Goal: Communication & Community: Ask a question

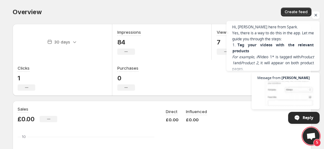
scroll to position [51, 0]
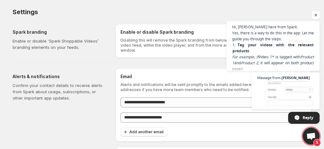
click at [317, 13] on span "Open chat" at bounding box center [316, 15] width 8 height 8
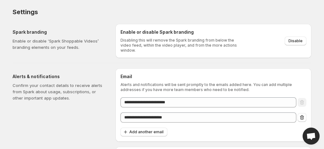
click at [312, 138] on span "Open chat" at bounding box center [311, 137] width 10 height 8
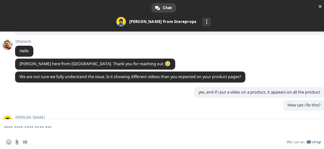
scroll to position [265, 0]
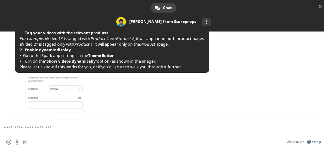
click at [18, 129] on textarea "Compose your message..." at bounding box center [156, 127] width 305 height 16
type textarea "*"
click at [134, 140] on div "We run on Crisp" at bounding box center [176, 142] width 290 height 5
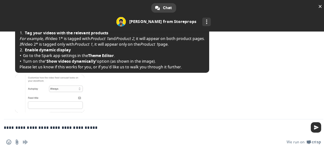
type textarea "**********"
click at [314, 131] on span "Send" at bounding box center [316, 127] width 10 height 10
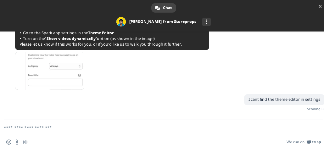
scroll to position [280, 0]
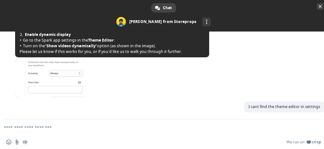
click at [321, 5] on span "Close chat" at bounding box center [320, 6] width 3 height 4
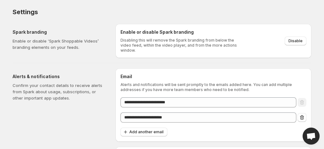
click at [314, 137] on span "Open chat" at bounding box center [311, 137] width 10 height 8
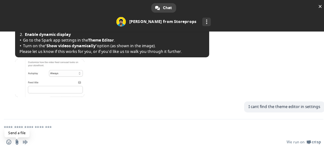
click at [17, 141] on input "Send a file" at bounding box center [16, 142] width 5 height 5
type input "**********"
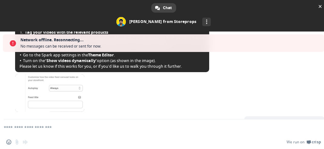
scroll to position [301, 0]
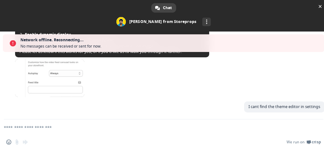
click at [17, 142] on div "Insert an emoji Send a file Audio message" at bounding box center [18, 142] width 25 height 5
click at [184, 94] on div "Hari An hour ago" at bounding box center [170, 80] width 310 height 42
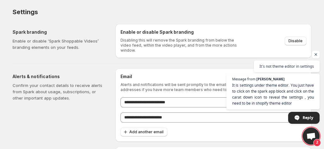
scroll to position [281, 0]
click at [311, 134] on span "Open chat" at bounding box center [311, 137] width 10 height 8
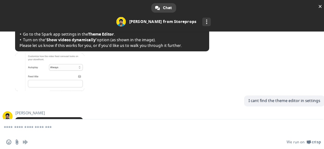
scroll to position [321, 0]
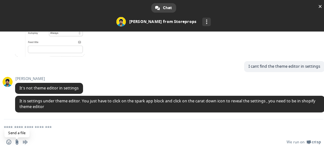
click at [17, 143] on input "Send a file" at bounding box center [16, 142] width 5 height 5
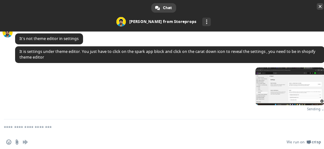
scroll to position [363, 0]
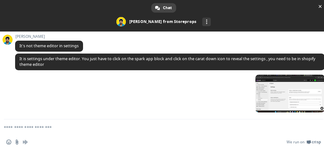
click at [36, 129] on textarea "Compose your message..." at bounding box center [156, 127] width 305 height 16
type textarea "*****"
click at [317, 129] on span "Send" at bounding box center [316, 127] width 5 height 5
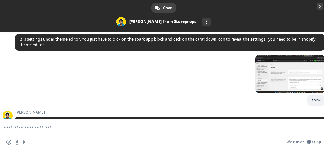
scroll to position [404, 0]
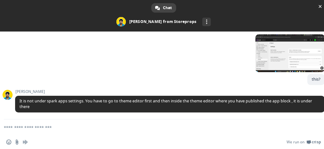
click at [13, 127] on textarea "Compose your message..." at bounding box center [156, 127] width 305 height 16
type textarea "**"
click at [314, 131] on span "Send" at bounding box center [316, 127] width 10 height 10
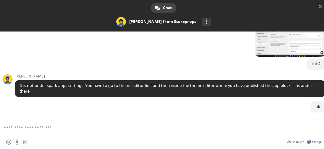
scroll to position [420, 0]
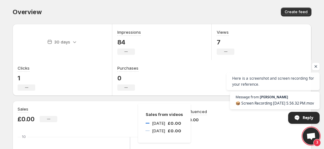
scroll to position [420, 0]
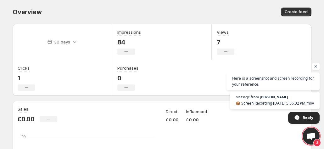
click at [312, 138] on span "Open chat" at bounding box center [311, 137] width 10 height 8
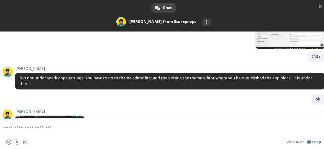
scroll to position [496, 0]
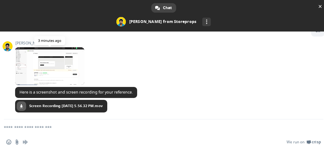
click at [49, 78] on span at bounding box center [49, 66] width 69 height 38
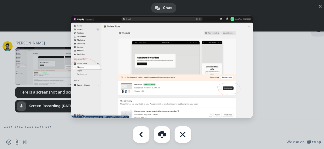
click at [45, 78] on div at bounding box center [162, 74] width 324 height 149
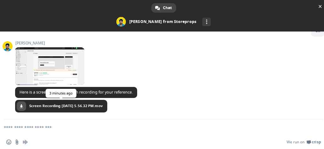
click at [23, 109] on link at bounding box center [21, 105] width 9 height 9
click at [196, 72] on div "Hari 4 minutes ago" at bounding box center [170, 64] width 310 height 46
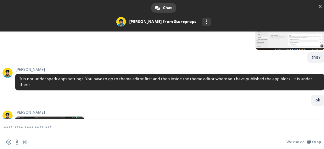
scroll to position [343, 0]
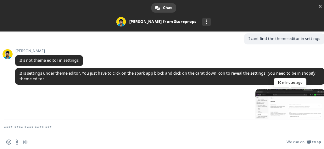
click at [300, 107] on span at bounding box center [290, 108] width 69 height 38
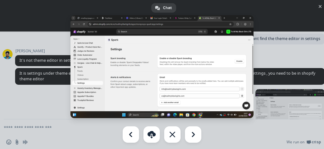
click at [295, 75] on div at bounding box center [162, 74] width 324 height 149
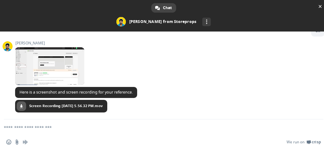
scroll to position [496, 0]
click at [23, 106] on span at bounding box center [22, 106] width 4 height 4
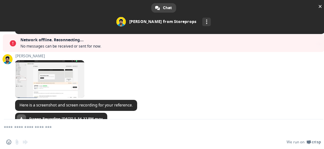
click at [197, 93] on div "Hari 6 minutes ago" at bounding box center [170, 77] width 310 height 46
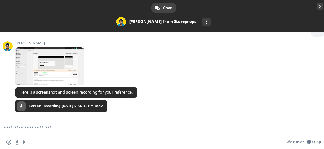
scroll to position [494, 0]
click at [20, 128] on textarea "Compose your message..." at bounding box center [156, 127] width 305 height 16
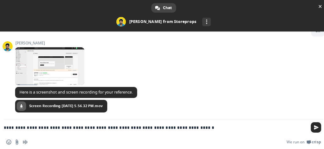
click at [52, 126] on textarea "**********" at bounding box center [156, 127] width 305 height 16
click at [205, 128] on textarea "**********" at bounding box center [156, 127] width 305 height 16
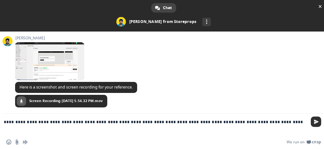
type textarea "**********"
click at [315, 123] on span "Send" at bounding box center [316, 121] width 5 height 5
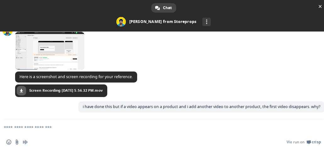
scroll to position [512, 0]
type textarea "*"
type textarea "**********"
click at [318, 128] on span "Send" at bounding box center [316, 127] width 5 height 5
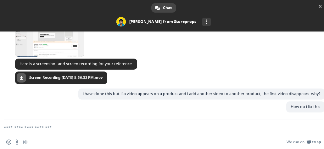
scroll to position [525, 0]
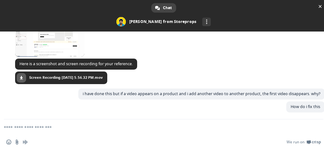
click at [57, 50] on span at bounding box center [49, 38] width 69 height 38
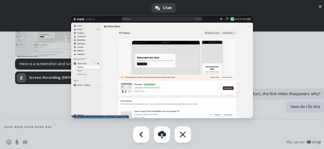
click at [36, 91] on div at bounding box center [162, 74] width 324 height 149
